Goal: Task Accomplishment & Management: Use online tool/utility

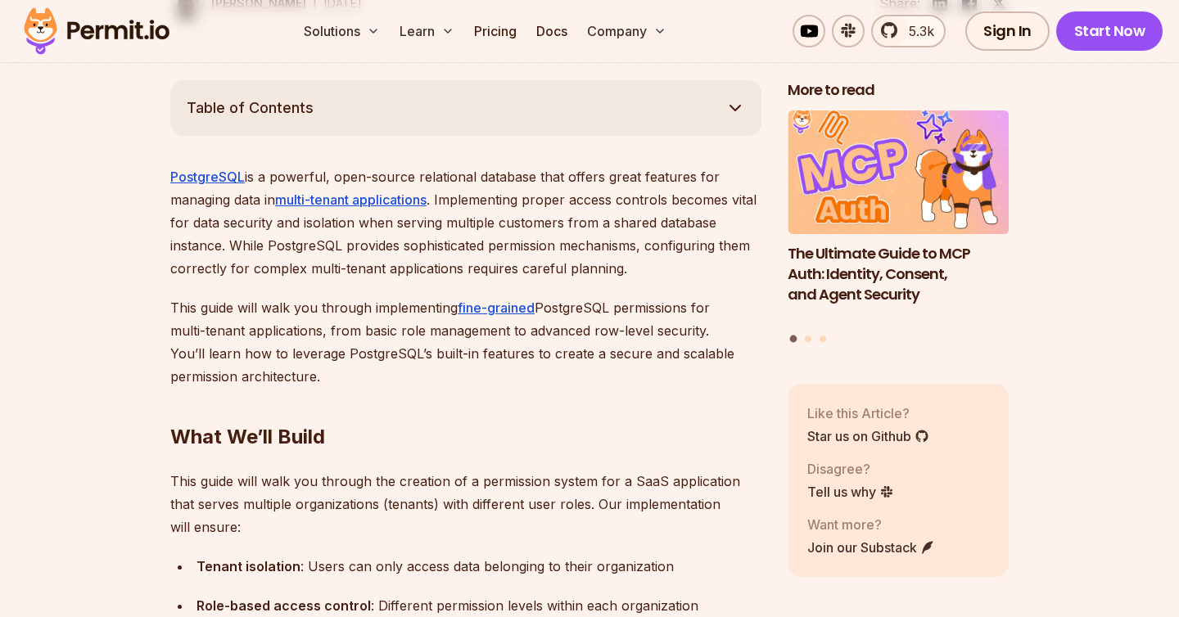
scroll to position [980, 0]
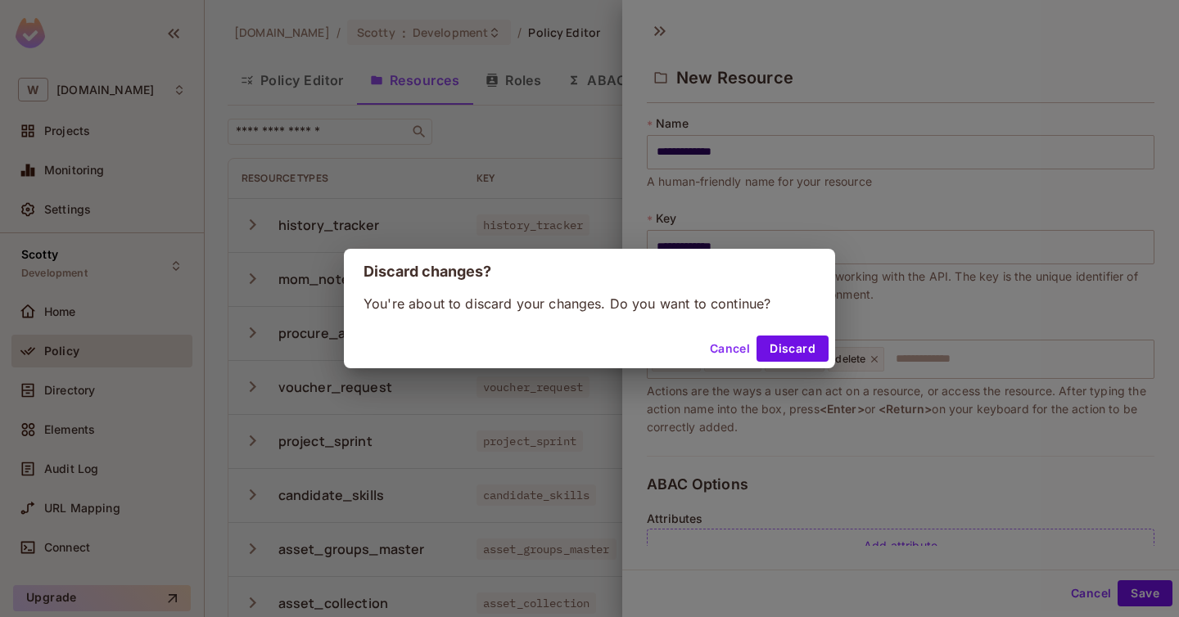
scroll to position [283, 0]
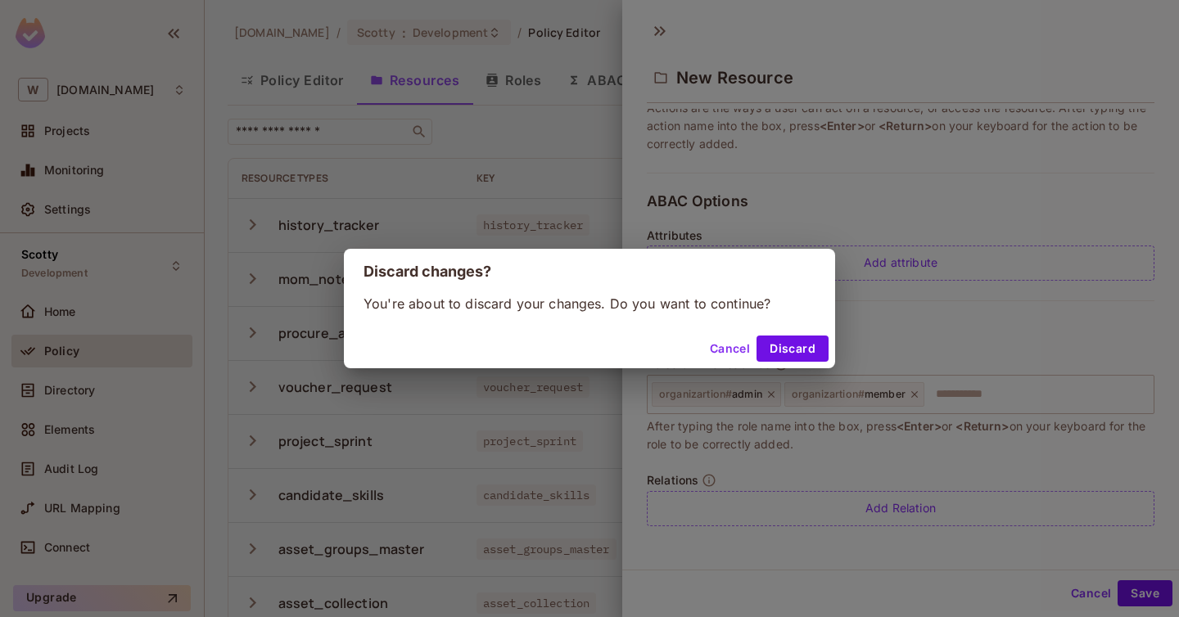
click at [742, 352] on button "Cancel" at bounding box center [729, 349] width 53 height 26
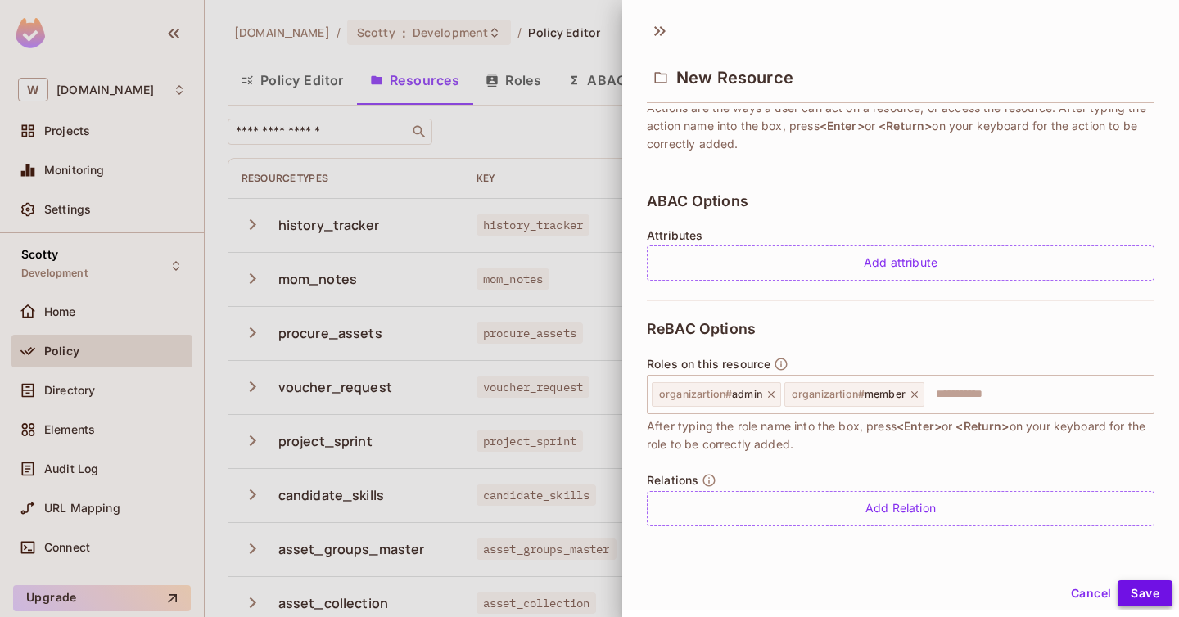
click at [1154, 588] on button "Save" at bounding box center [1144, 593] width 55 height 26
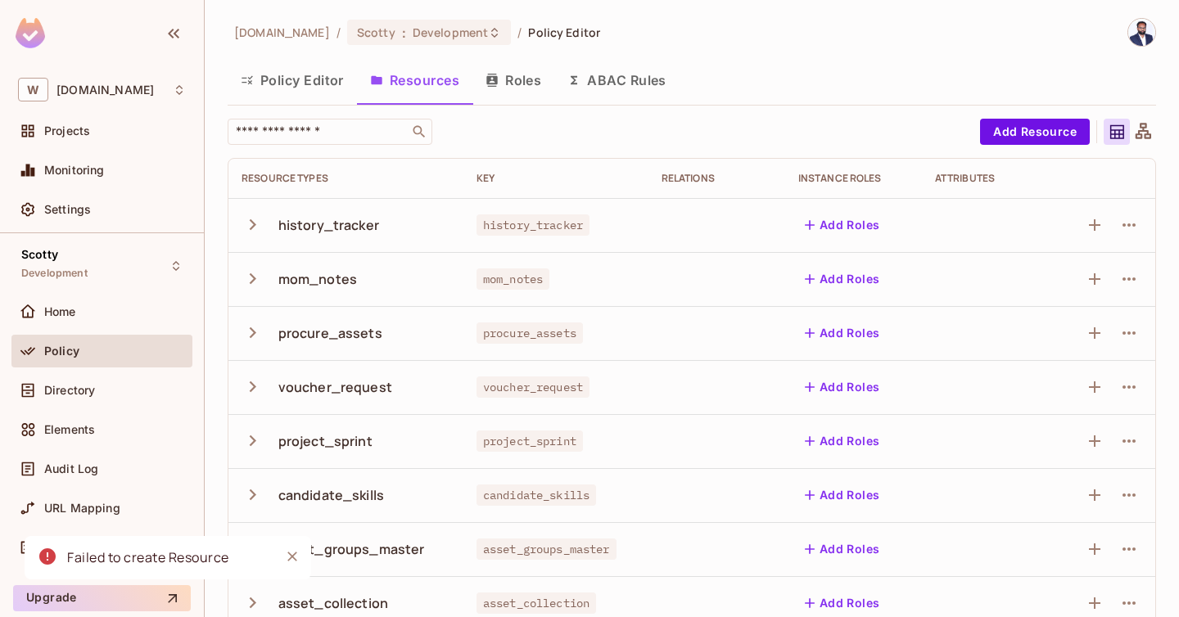
click at [322, 88] on button "Policy Editor" at bounding box center [292, 80] width 129 height 41
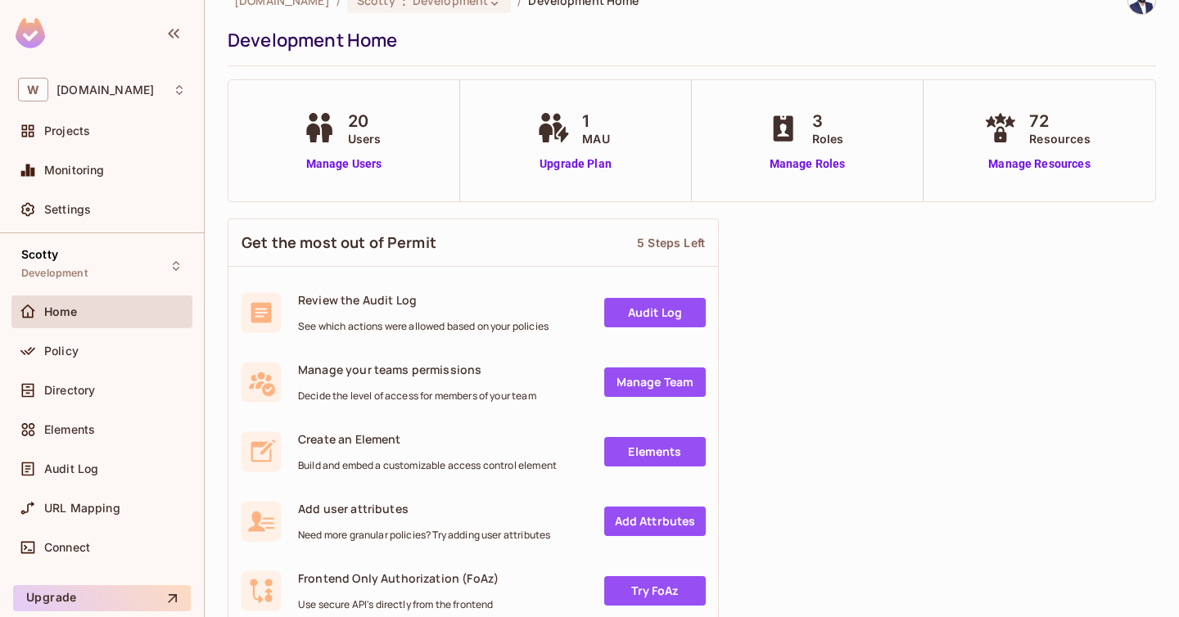
scroll to position [96, 0]
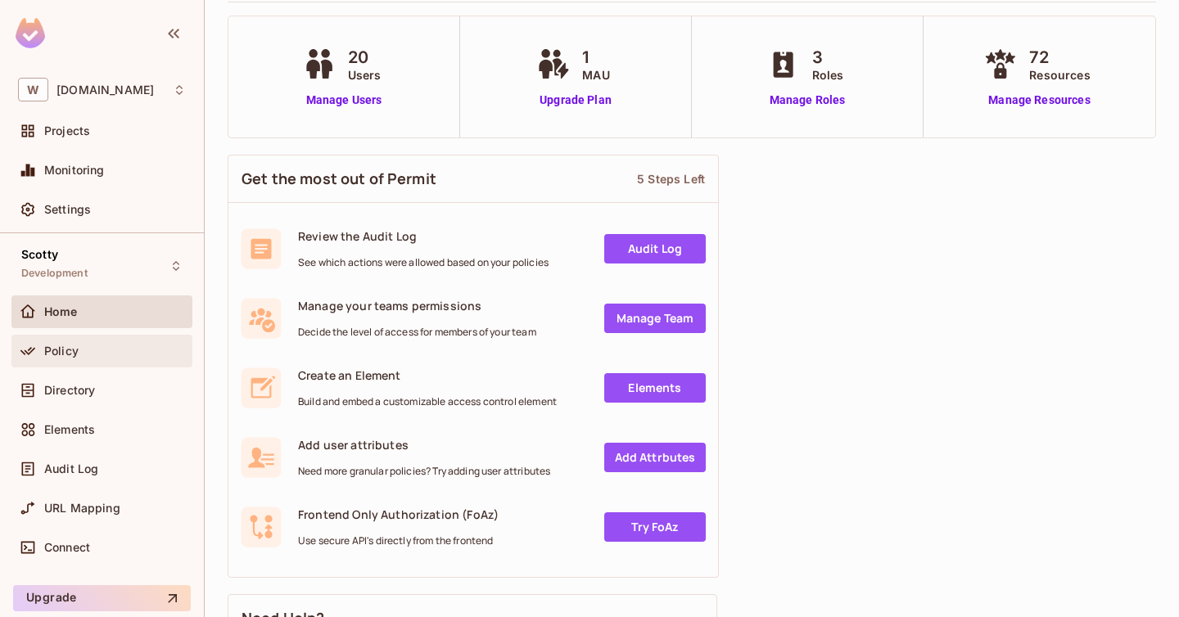
click at [97, 352] on div "Policy" at bounding box center [115, 351] width 142 height 13
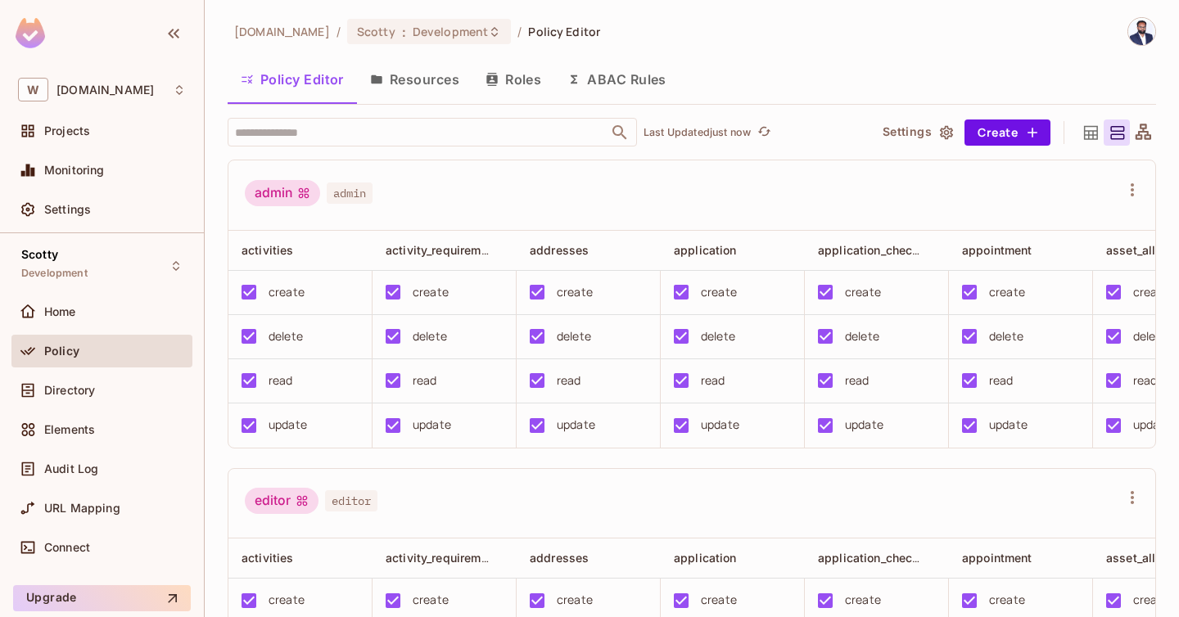
click at [1156, 130] on div "warpdrivetech.in / Scotty : Development / Policy Editor Policy Editor Resources…" at bounding box center [692, 308] width 974 height 617
click at [1140, 132] on icon at bounding box center [1143, 133] width 20 height 20
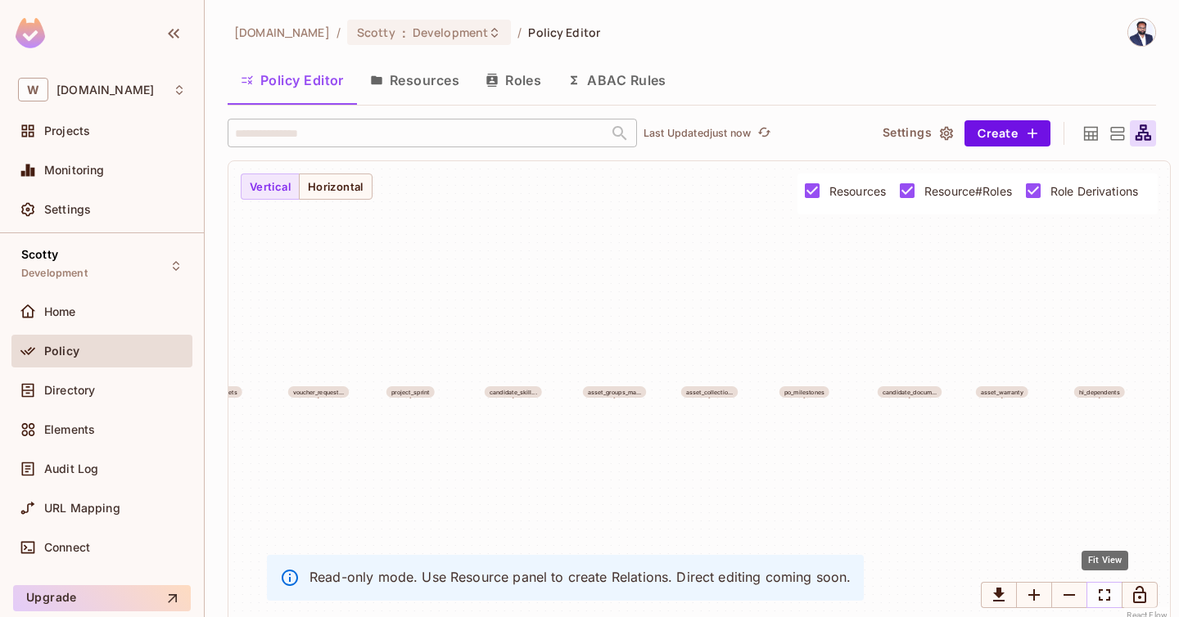
click at [1099, 601] on icon "Fit View" at bounding box center [1103, 594] width 11 height 11
click at [363, 187] on button "Horizontal" at bounding box center [336, 187] width 74 height 26
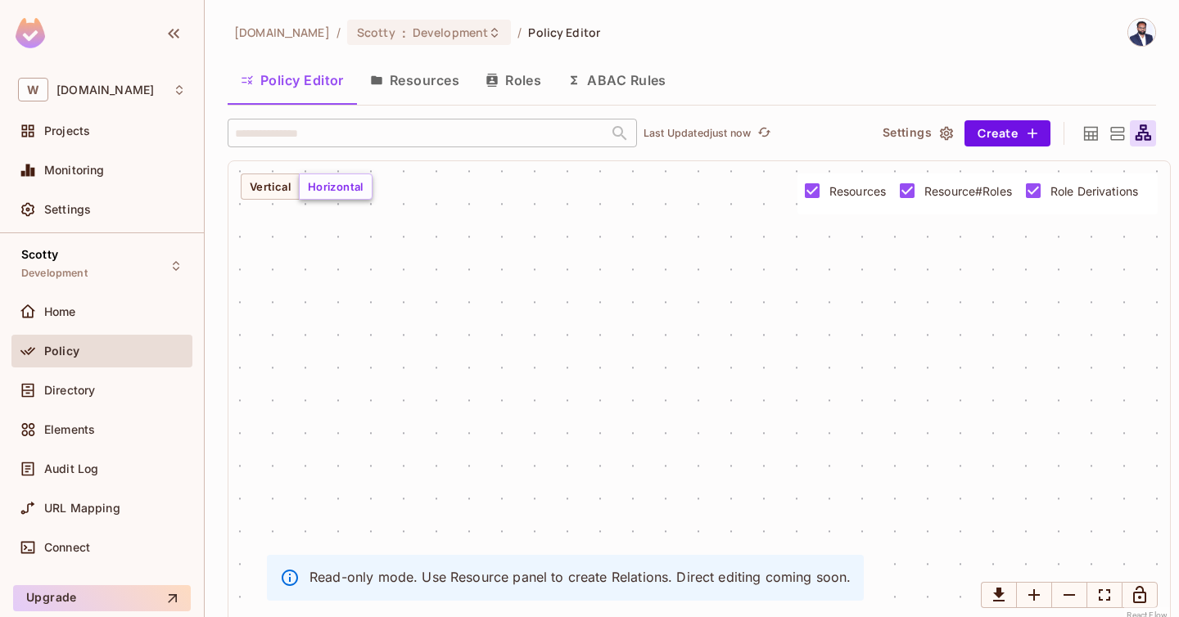
click at [351, 187] on button "Horizontal" at bounding box center [336, 187] width 74 height 26
click at [273, 187] on button "Vertical" at bounding box center [270, 187] width 59 height 26
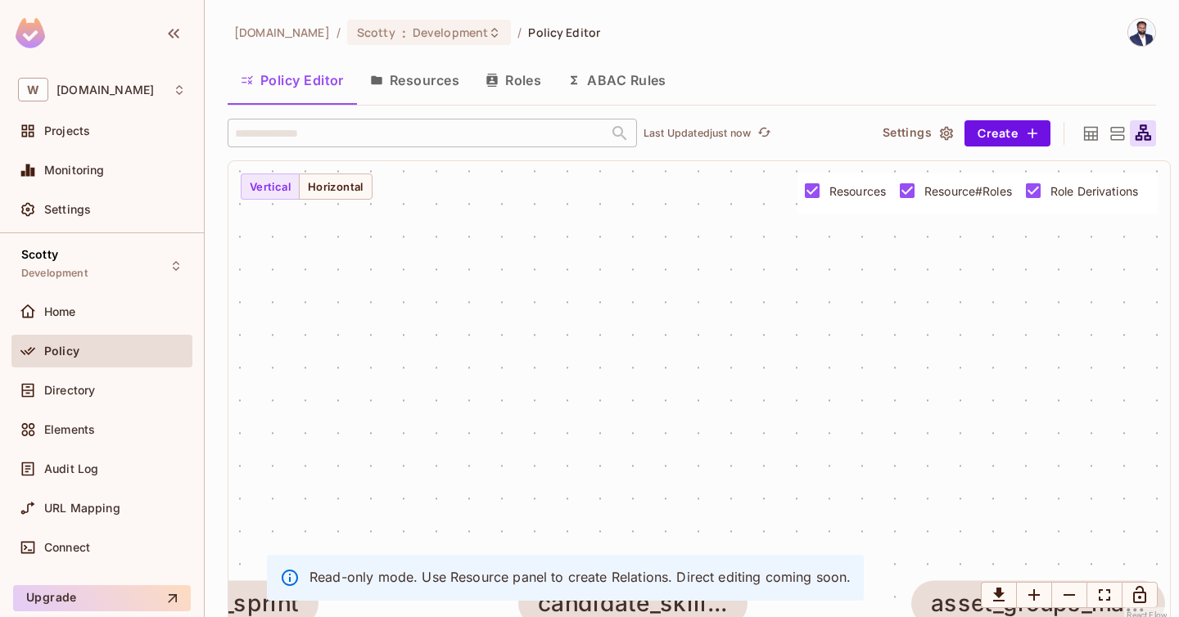
click at [1113, 132] on icon at bounding box center [1117, 133] width 14 height 13
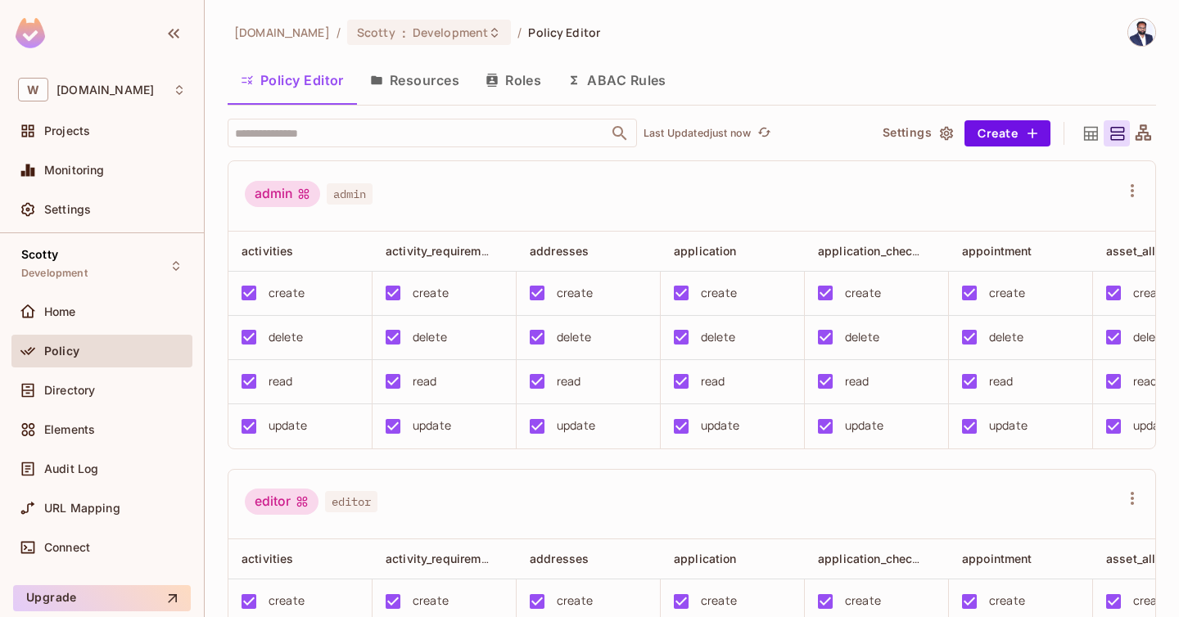
click at [1085, 136] on icon at bounding box center [1091, 133] width 14 height 14
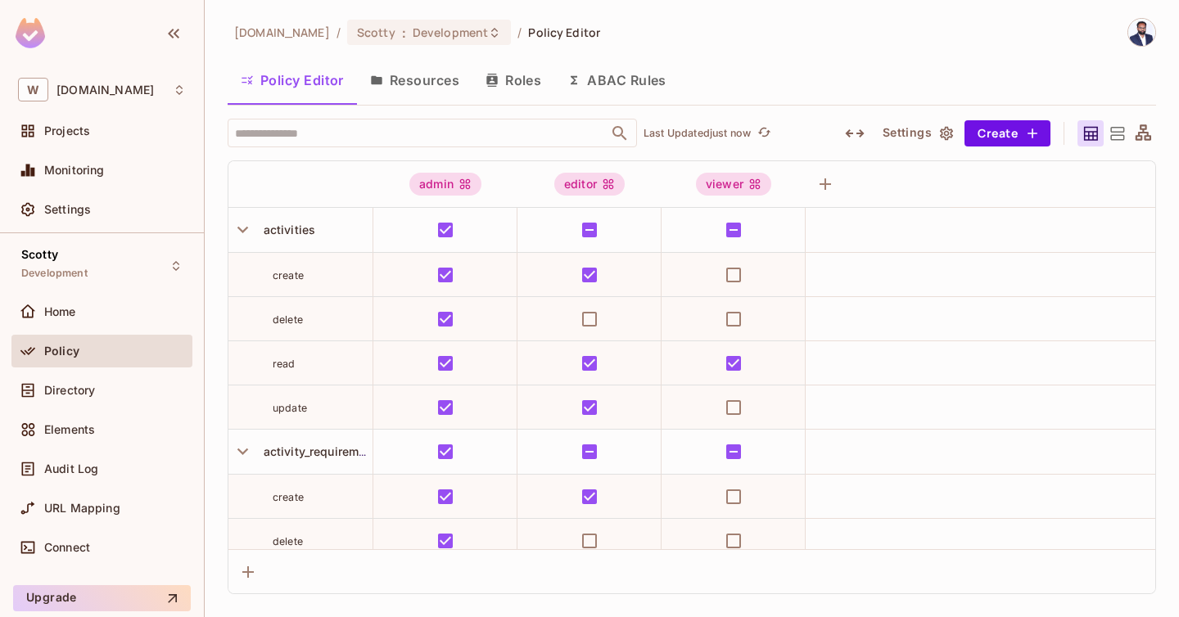
click at [1116, 131] on icon at bounding box center [1117, 133] width 14 height 13
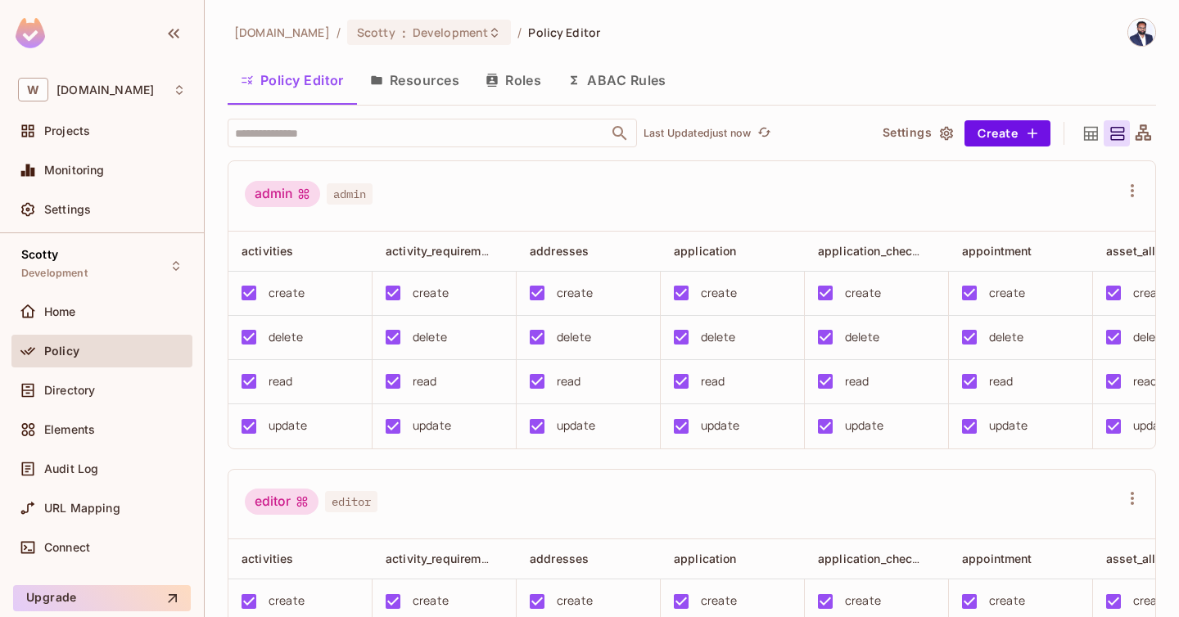
click at [1097, 133] on icon at bounding box center [1091, 133] width 14 height 14
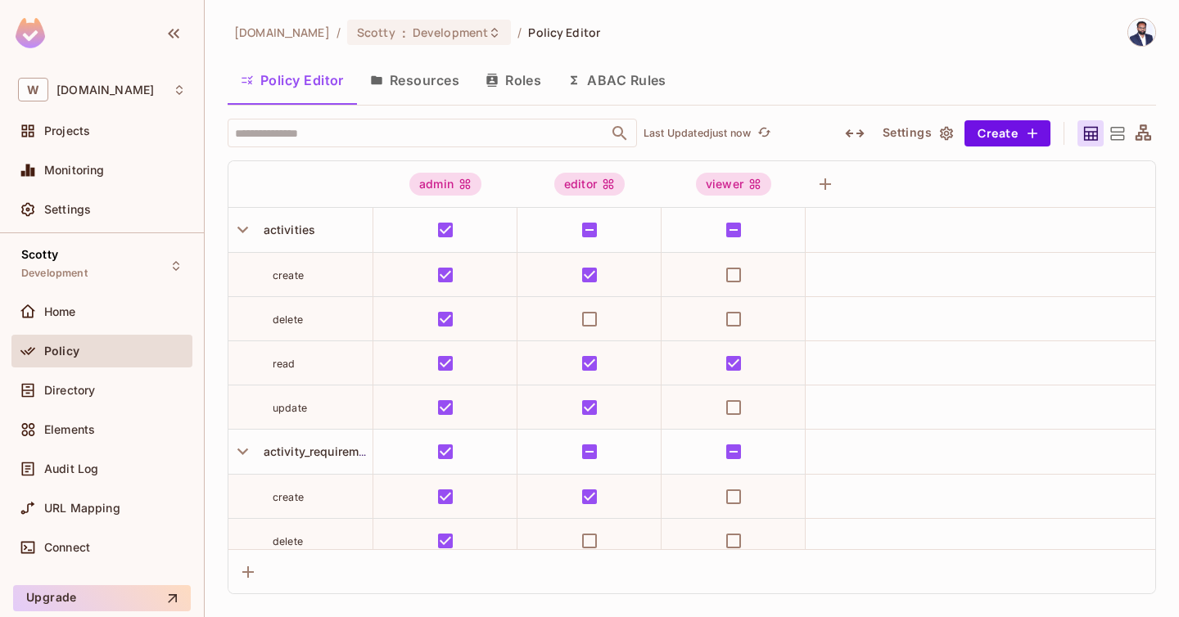
click at [1113, 129] on icon at bounding box center [1117, 134] width 20 height 20
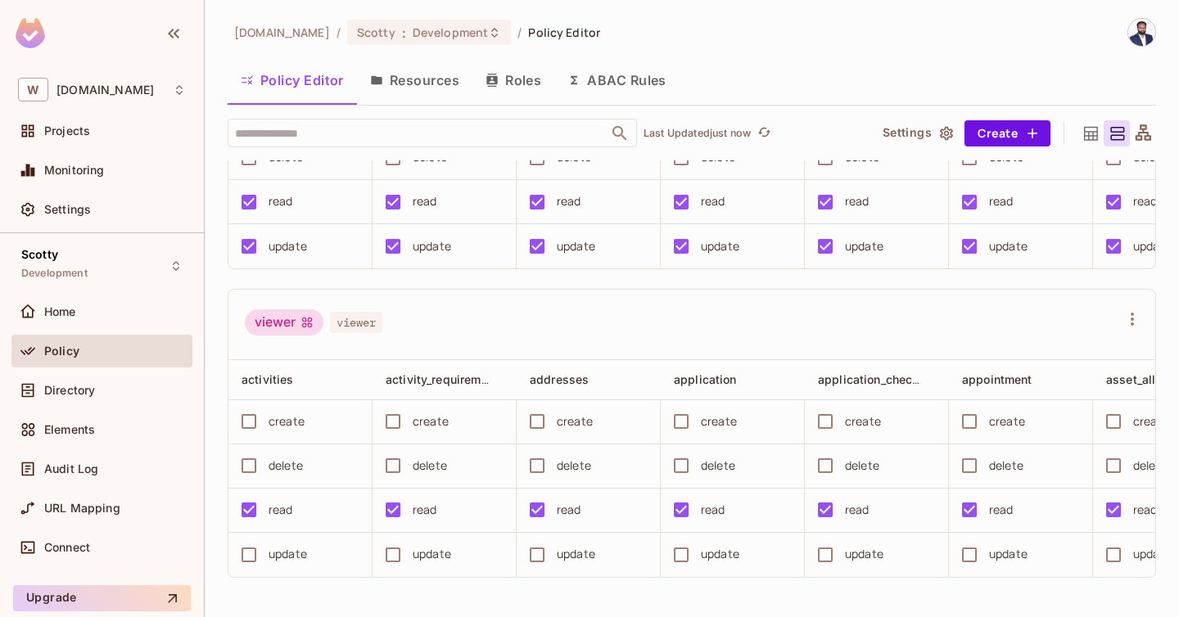
scroll to position [1, 0]
click at [1141, 135] on icon at bounding box center [1143, 132] width 16 height 16
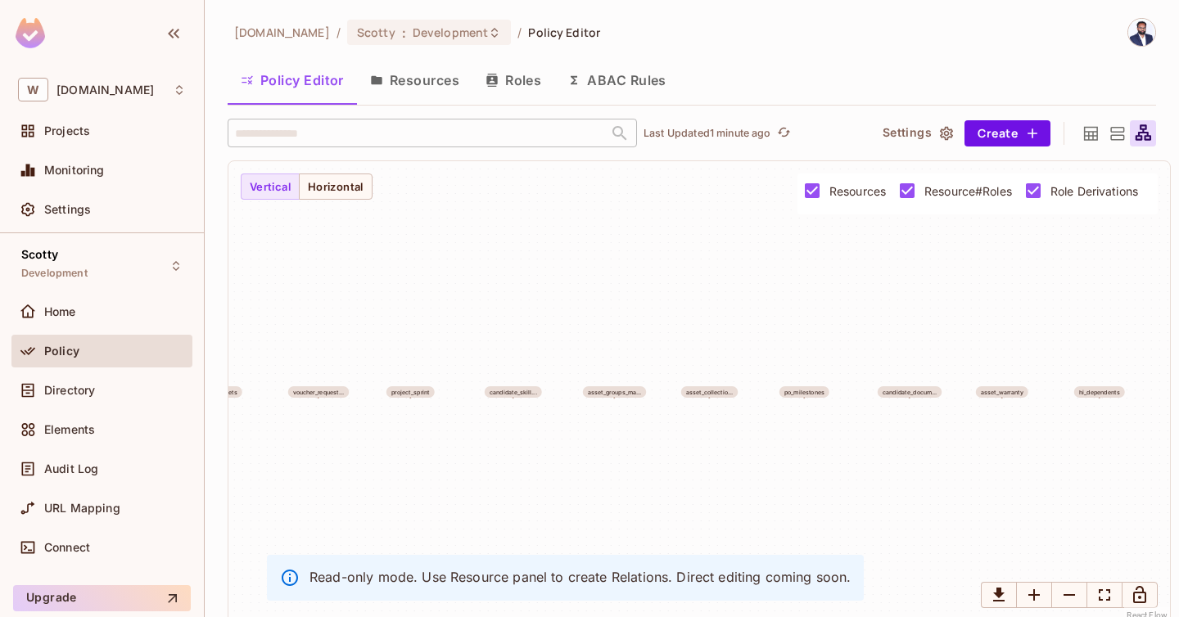
click at [1085, 127] on icon at bounding box center [1091, 133] width 14 height 14
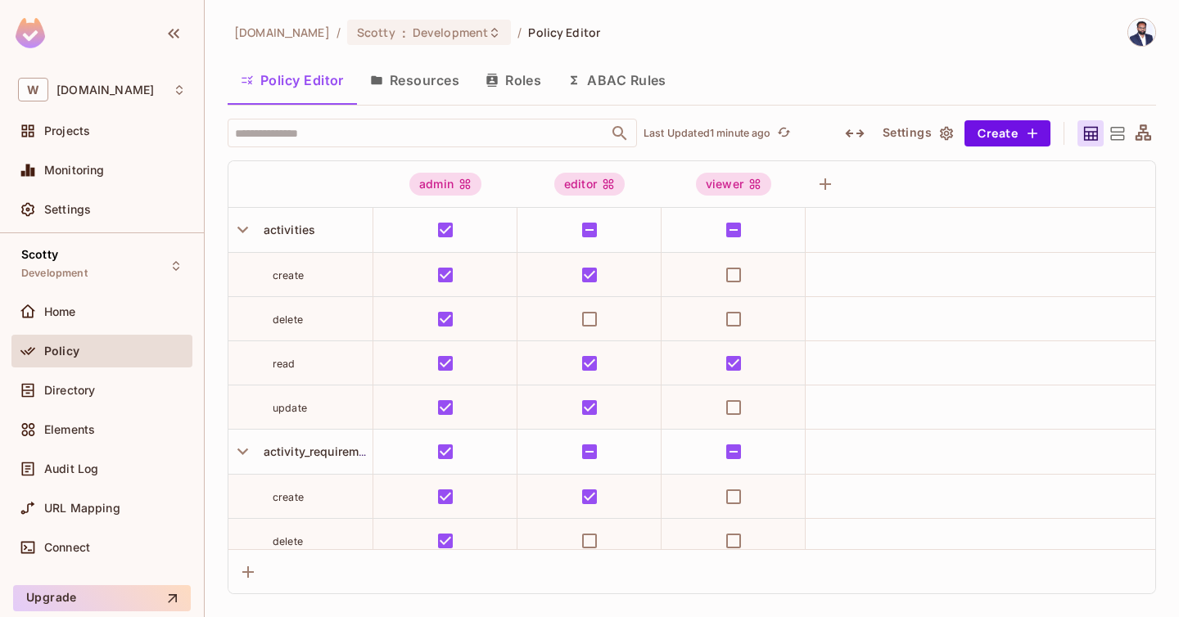
click at [936, 133] on button "Settings" at bounding box center [917, 133] width 82 height 26
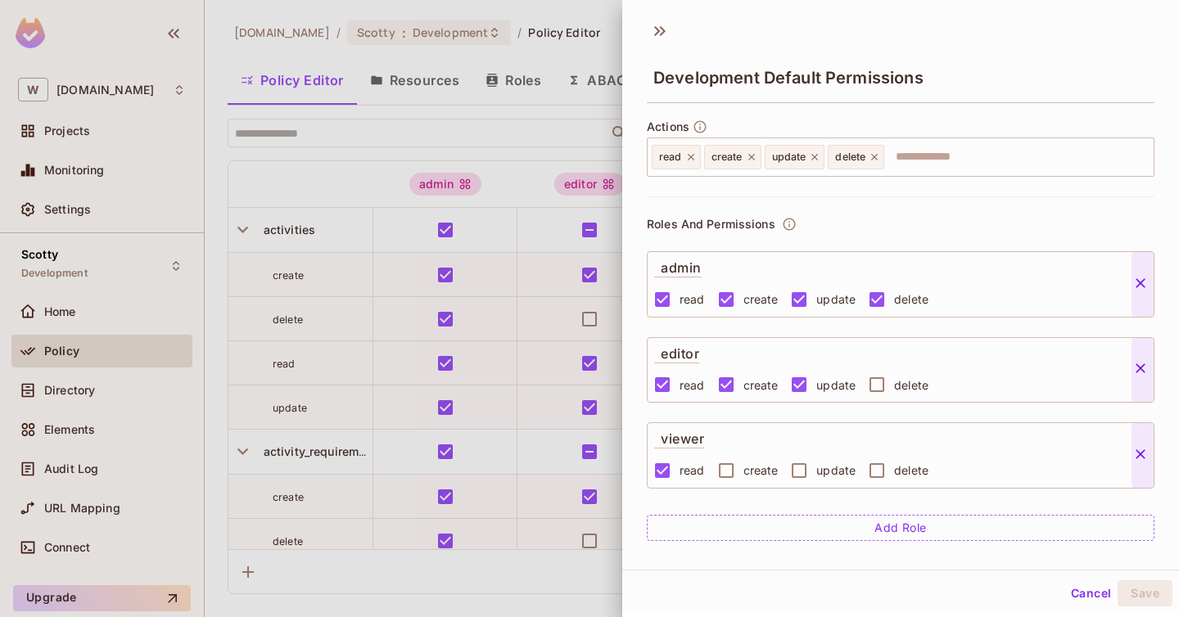
click at [581, 146] on div at bounding box center [589, 308] width 1179 height 617
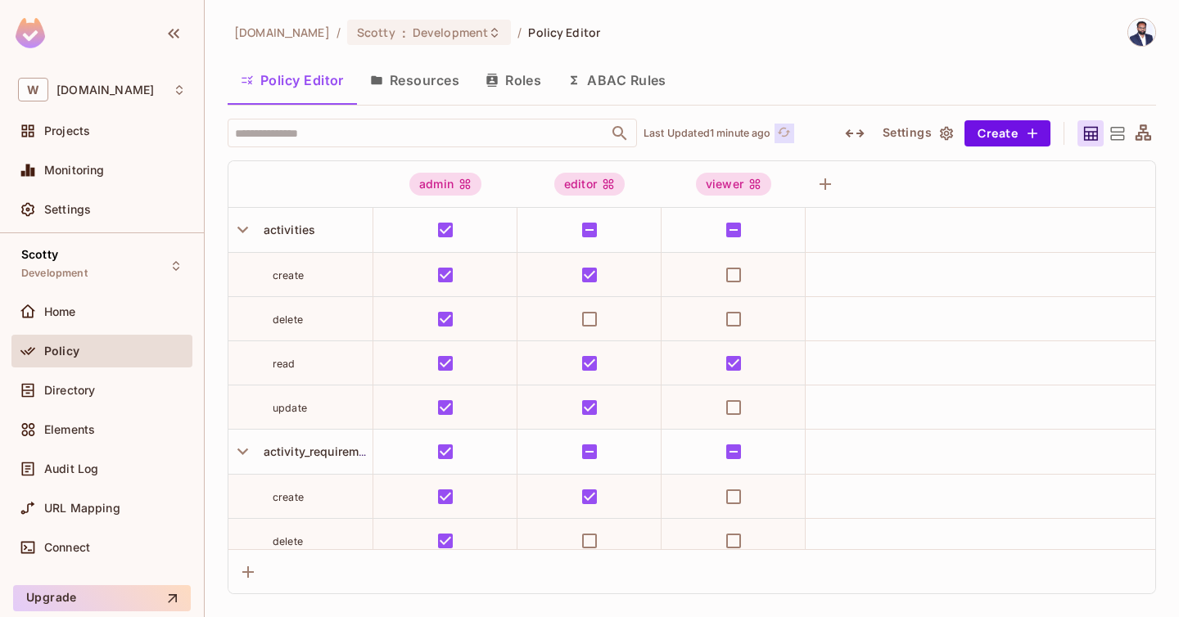
click at [791, 127] on icon "refresh" at bounding box center [784, 132] width 14 height 14
click at [805, 98] on div "Policy Editor Resources Roles ABAC Rules" at bounding box center [692, 80] width 928 height 41
